Goal: Navigation & Orientation: Find specific page/section

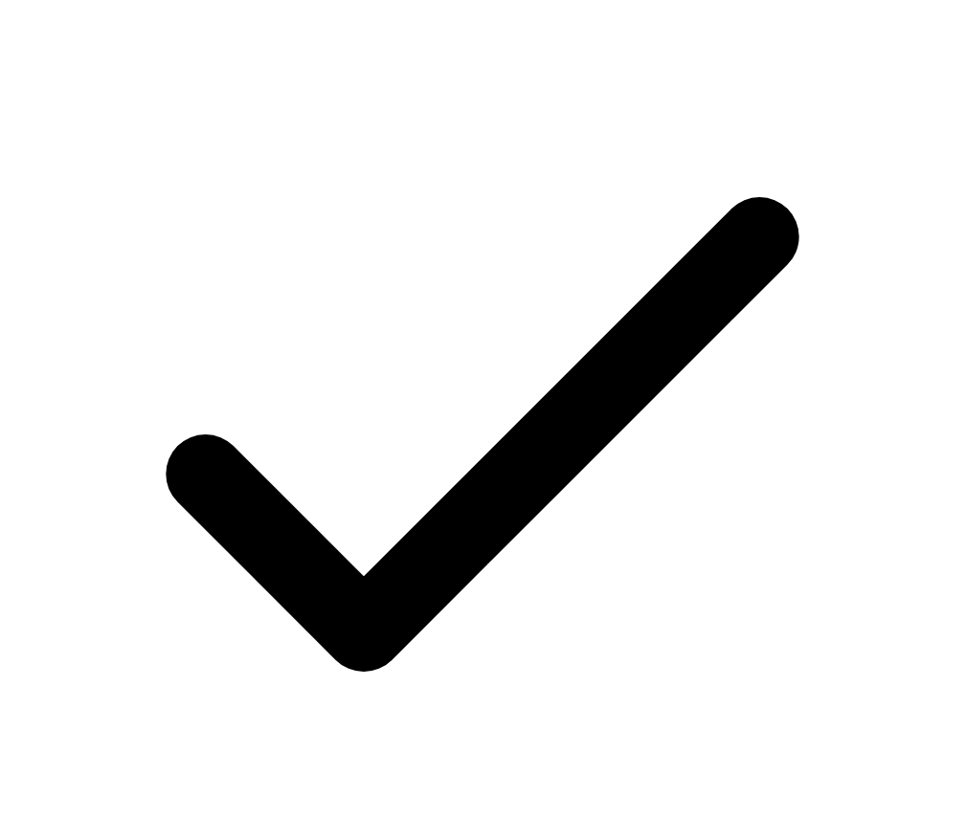
scroll to position [5689, 0]
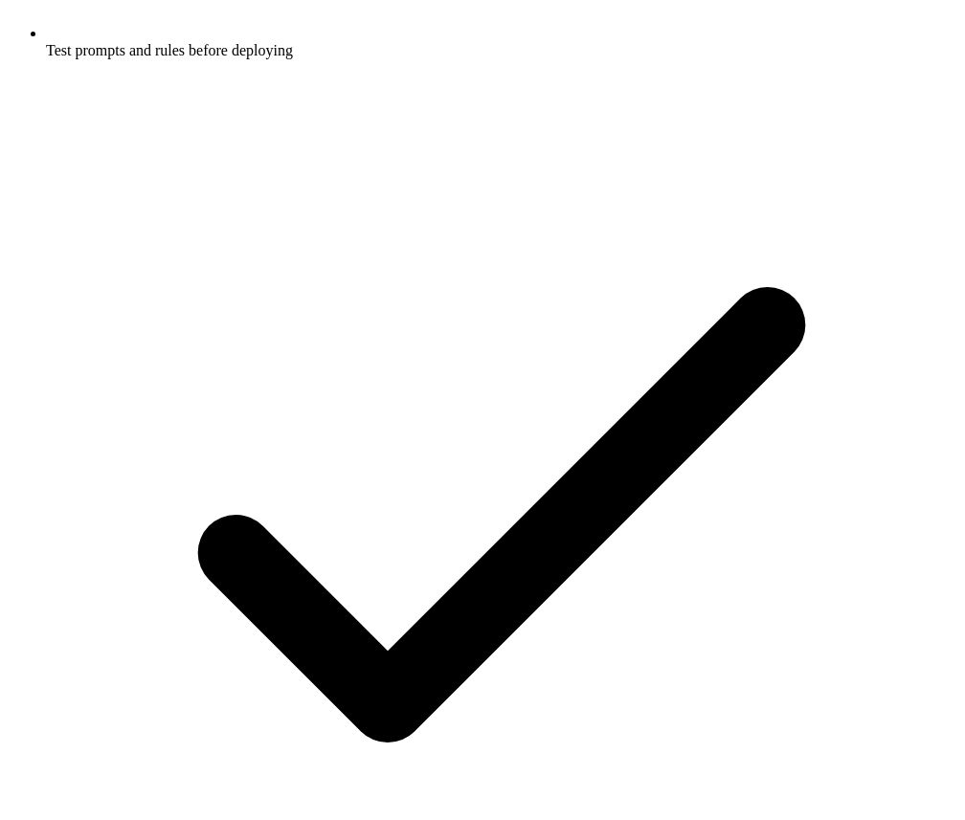
scroll to position [2403, 0]
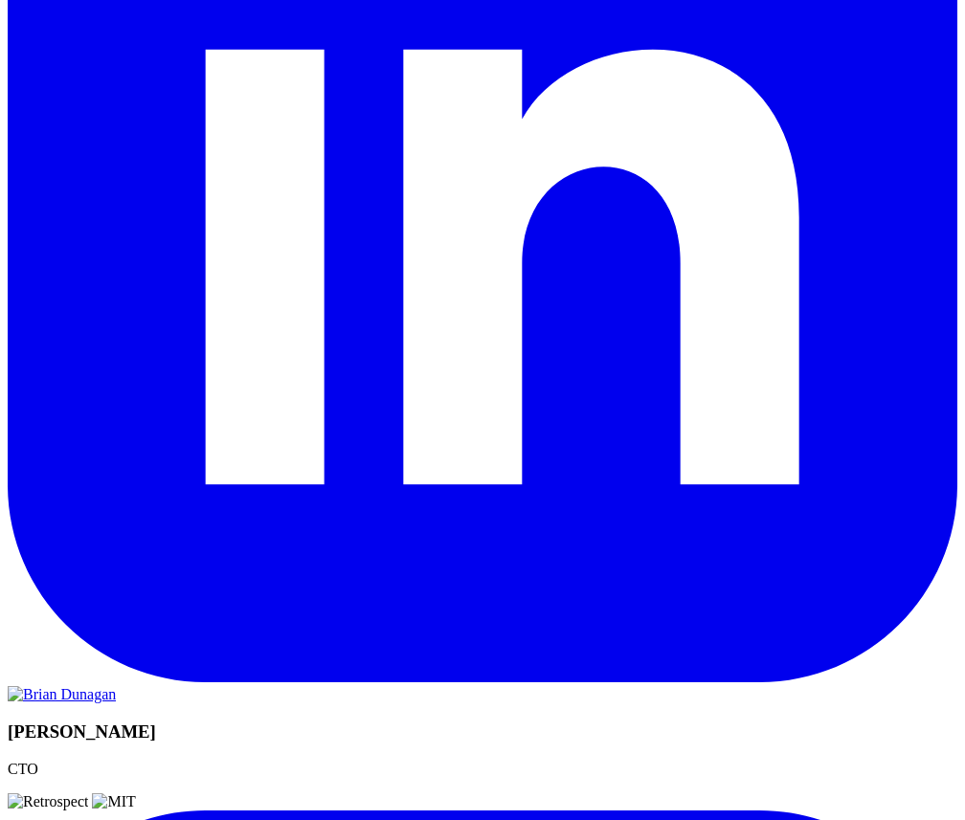
scroll to position [3451, 0]
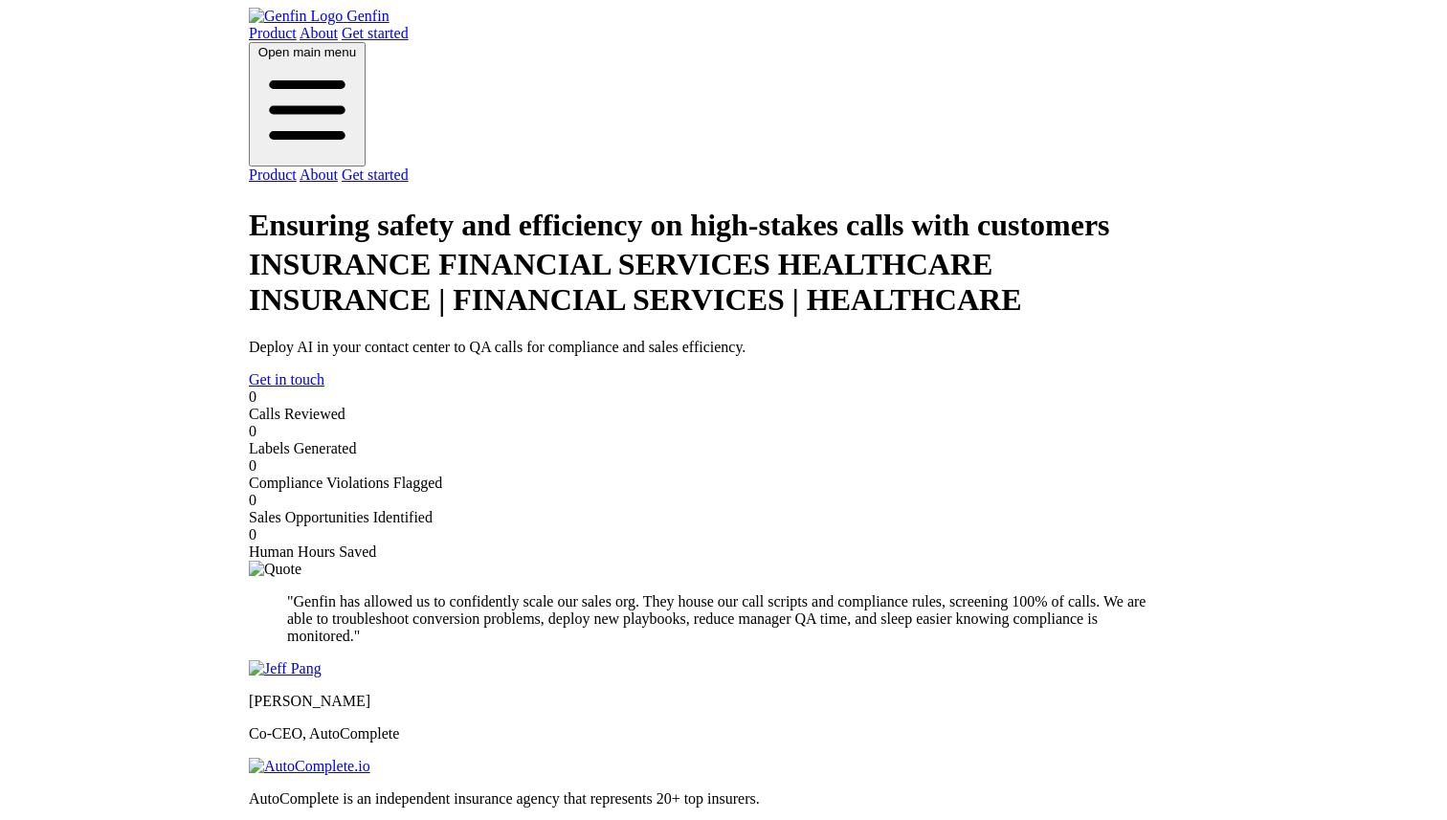
scroll to position [1640, 0]
